Goal: Use online tool/utility: Utilize a website feature to perform a specific function

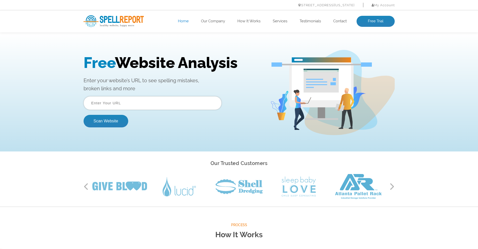
click at [159, 100] on input "text" at bounding box center [153, 103] width 138 height 14
paste input "[URL][DOMAIN_NAME]"
type input "[URL][DOMAIN_NAME]"
click at [108, 120] on button "Scan Website" at bounding box center [106, 121] width 45 height 13
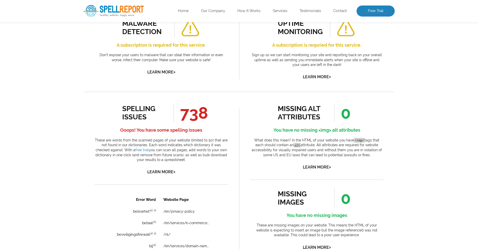
scroll to position [211, 0]
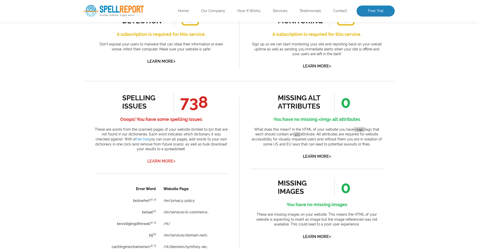
click at [155, 159] on link "Learn More >" at bounding box center [161, 161] width 28 height 5
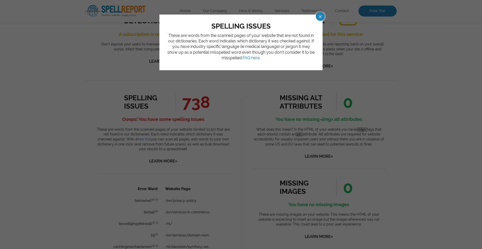
click at [203, 114] on div "spelling issues These are words from the scanned pages of your website that are…" at bounding box center [241, 124] width 482 height 249
